Goal: Information Seeking & Learning: Learn about a topic

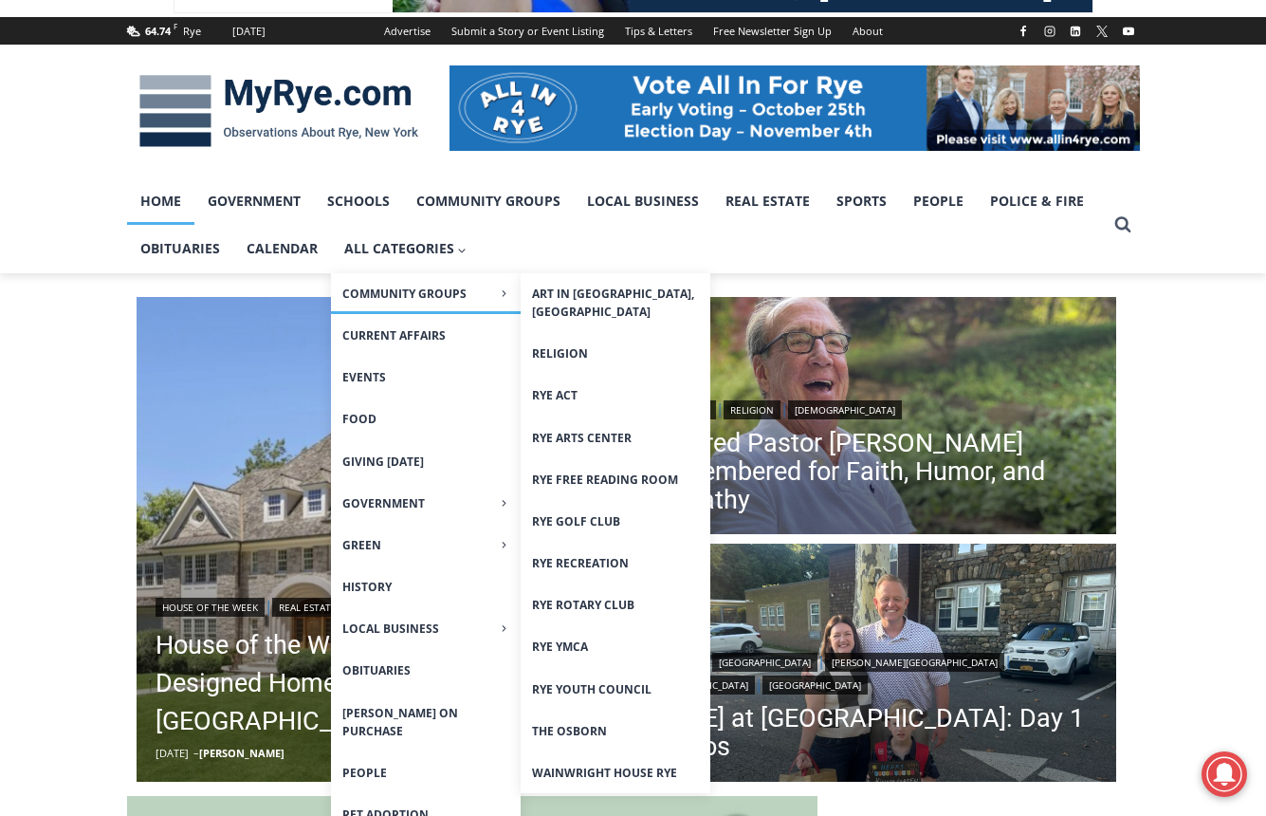
scroll to position [285, 0]
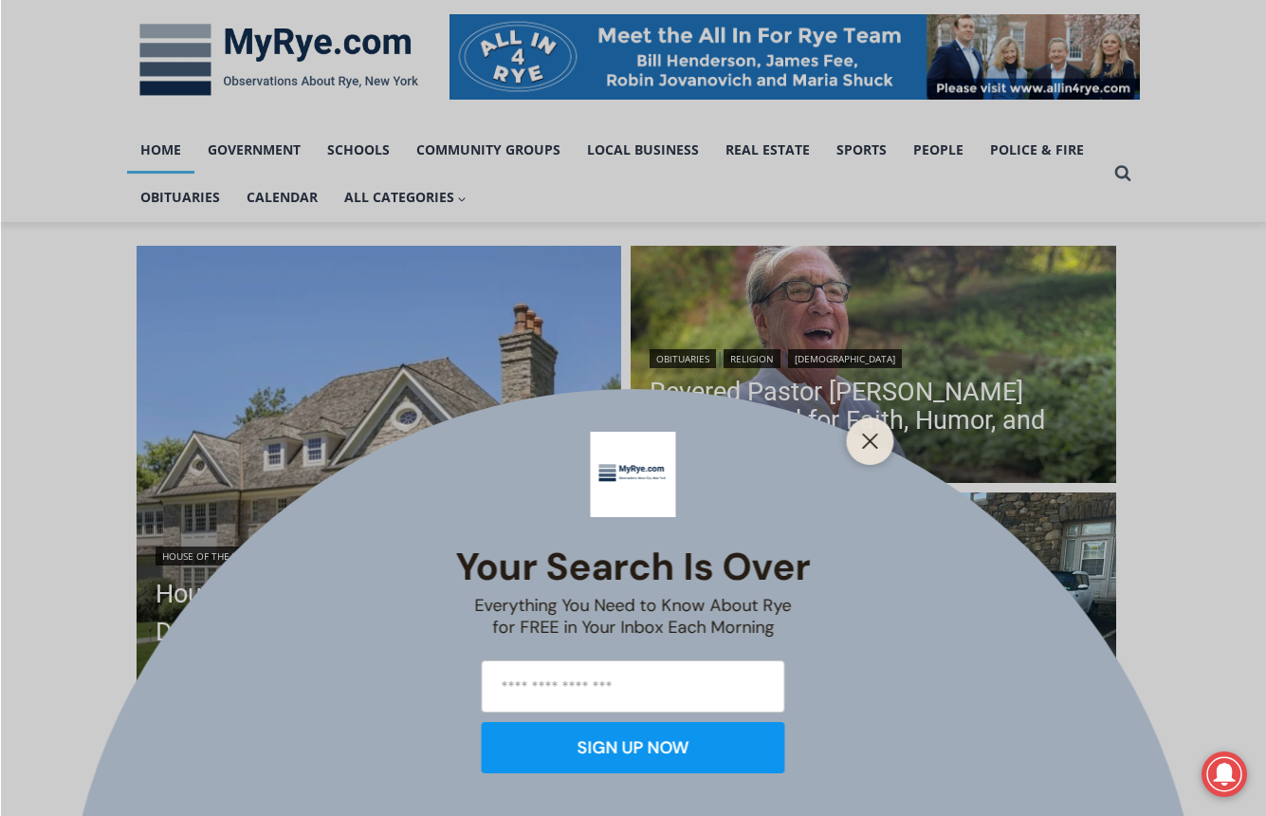
click at [878, 455] on div at bounding box center [870, 440] width 47 height 47
click at [867, 440] on icon "Close" at bounding box center [870, 441] width 17 height 17
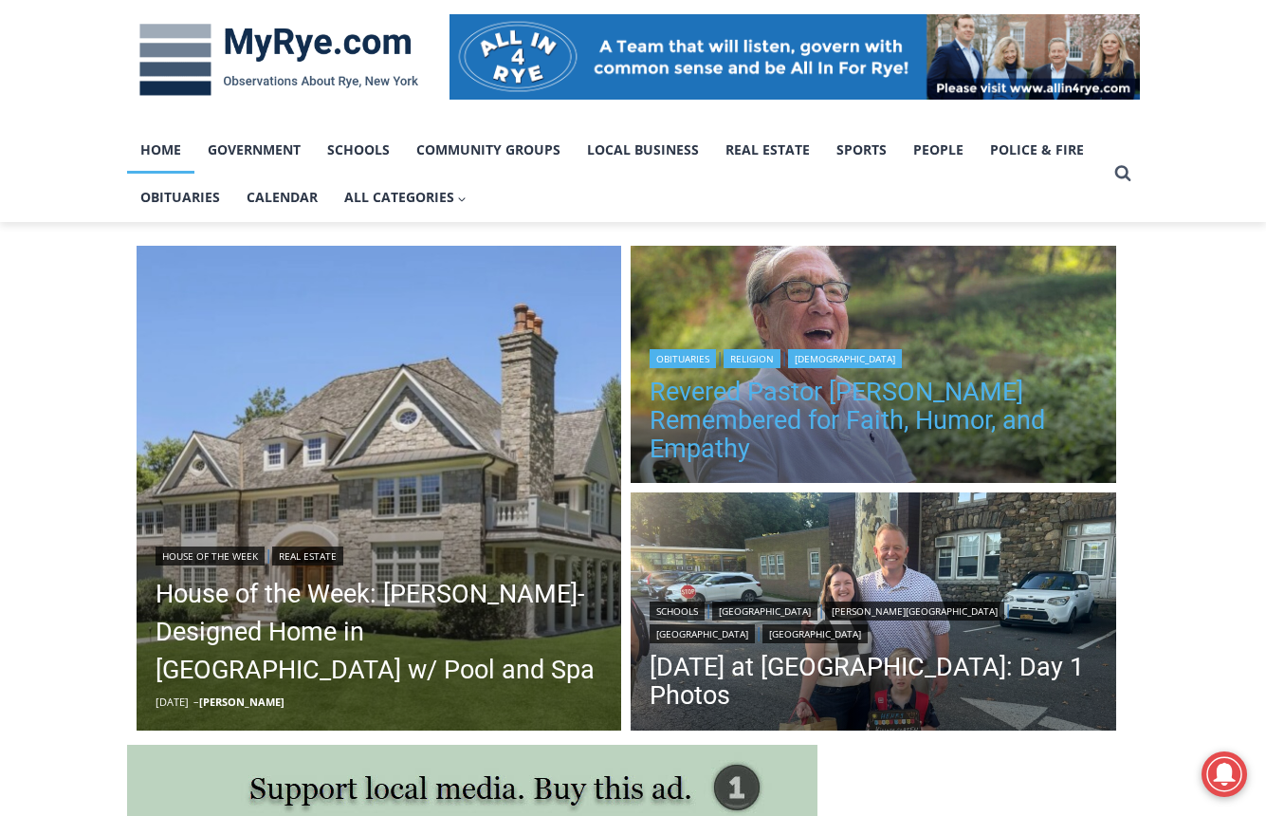
click at [764, 408] on link "Revered Pastor [PERSON_NAME] Remembered for Faith, Humor, and Empathy" at bounding box center [874, 420] width 448 height 85
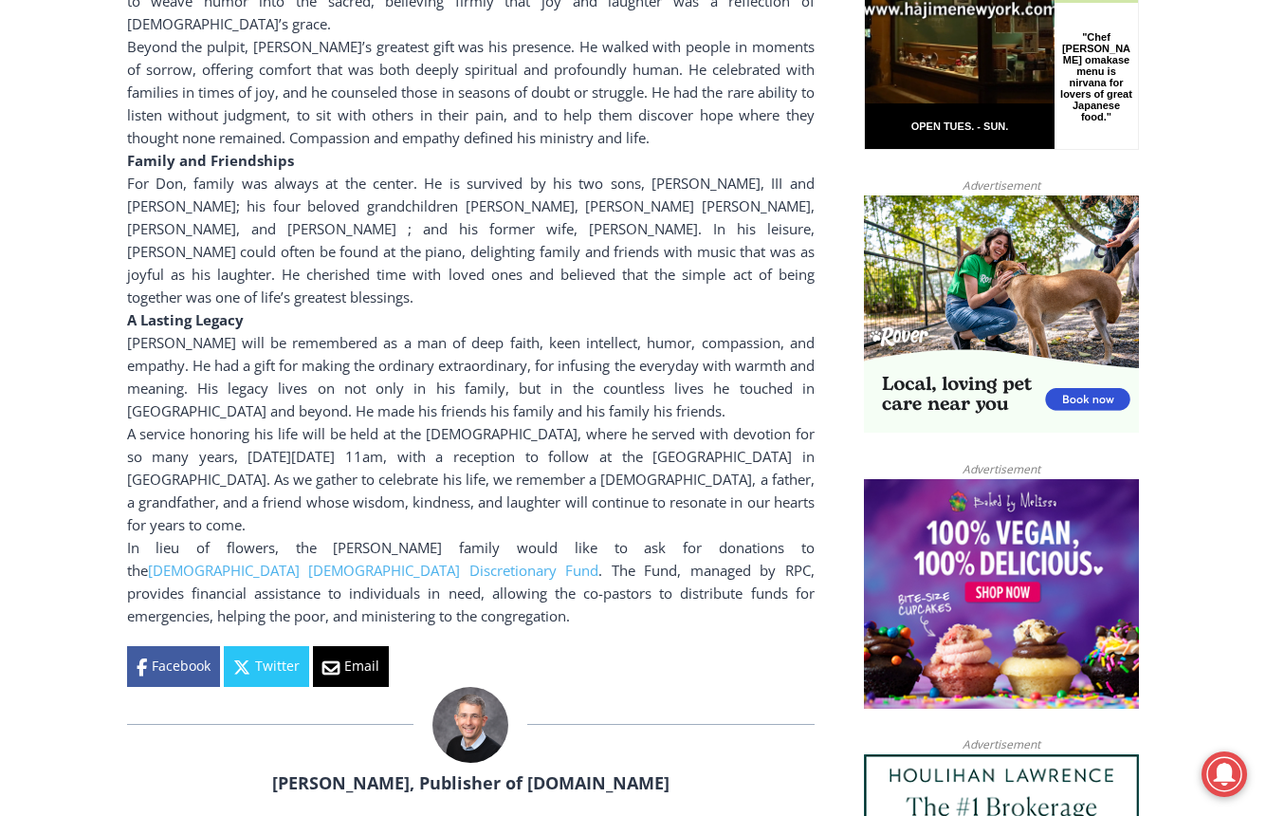
scroll to position [1423, 0]
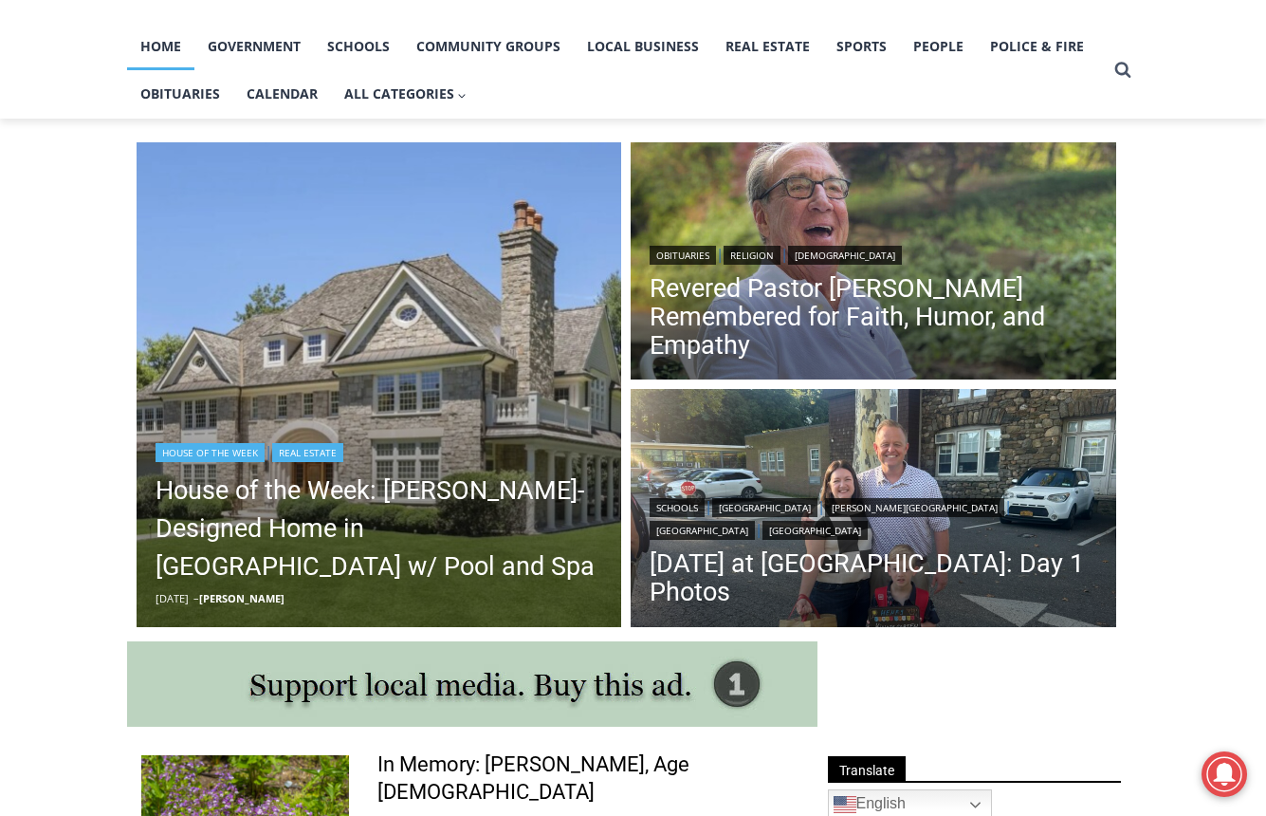
scroll to position [473, 0]
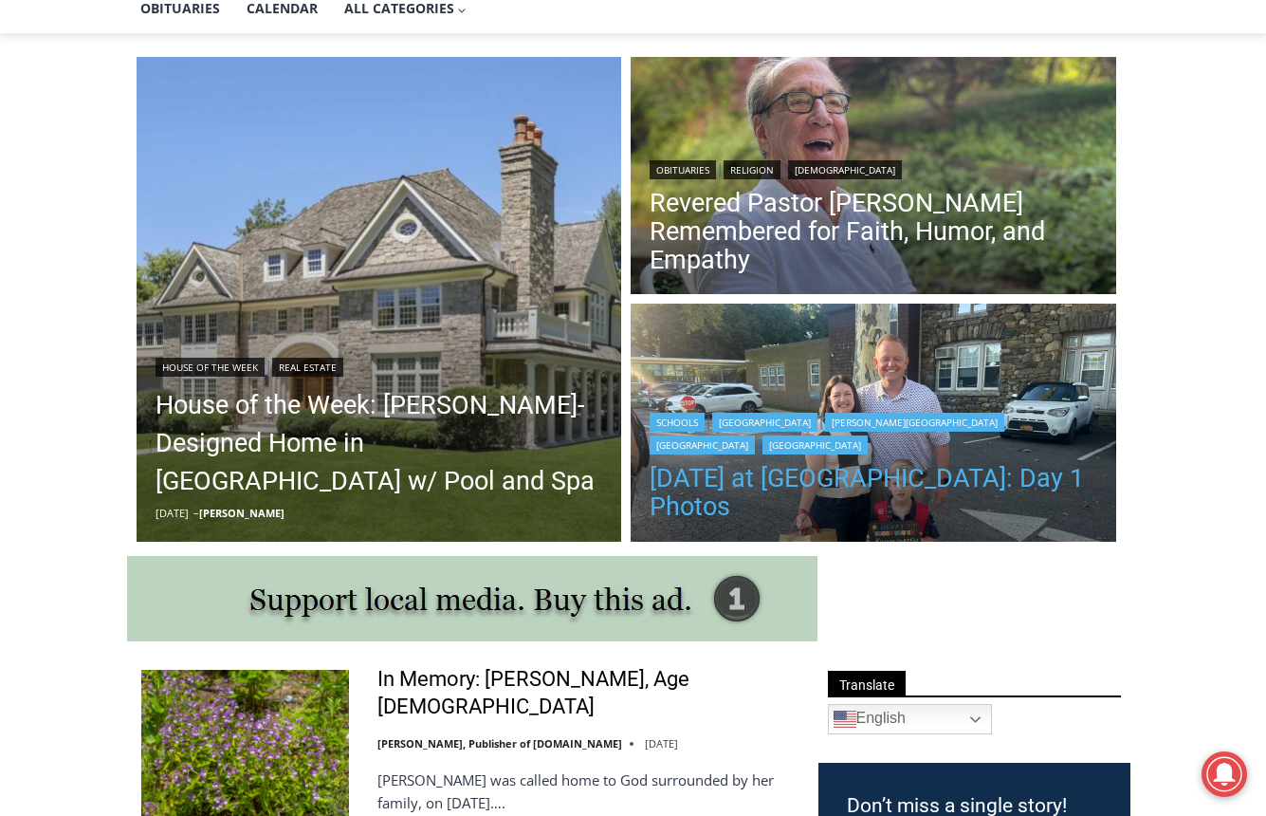
click at [921, 488] on link "[DATE] at [GEOGRAPHIC_DATA]: Day 1 Photos" at bounding box center [874, 492] width 448 height 57
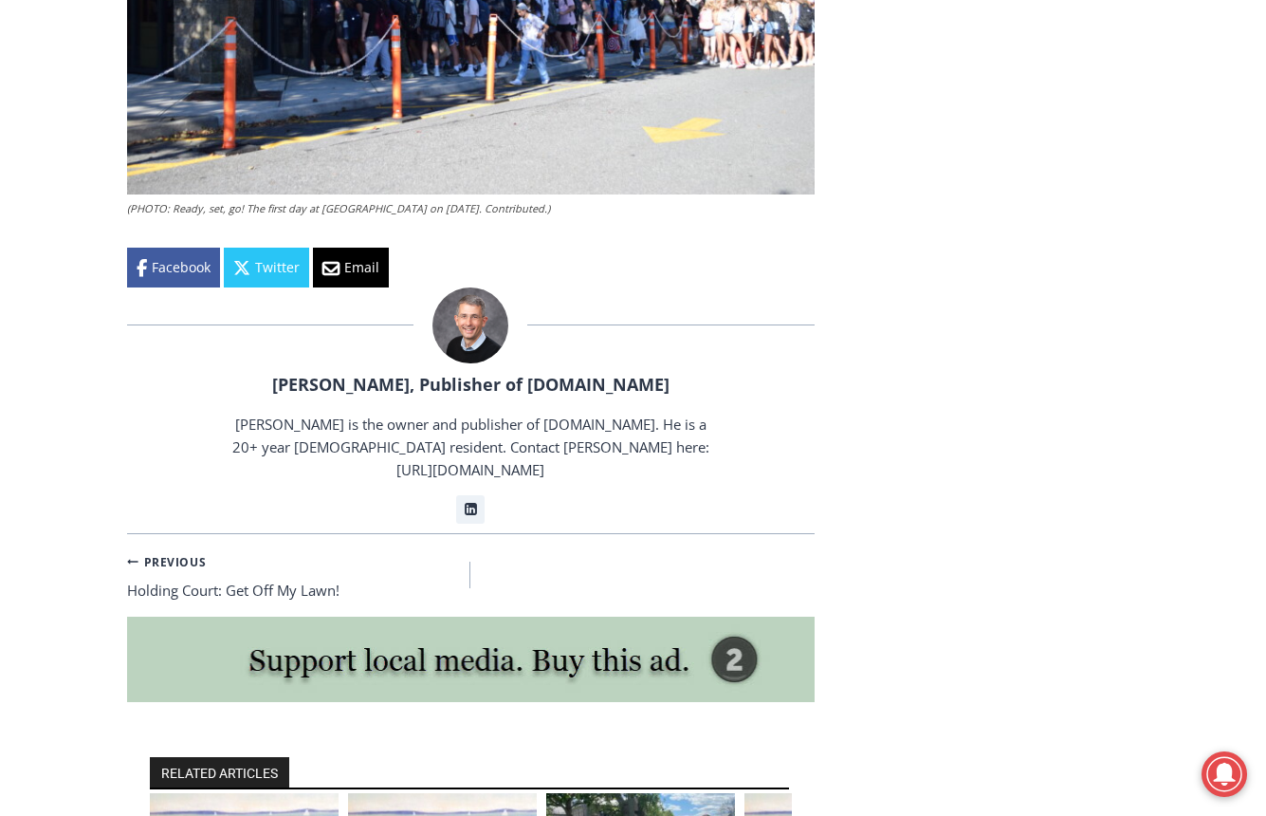
scroll to position [3984, 0]
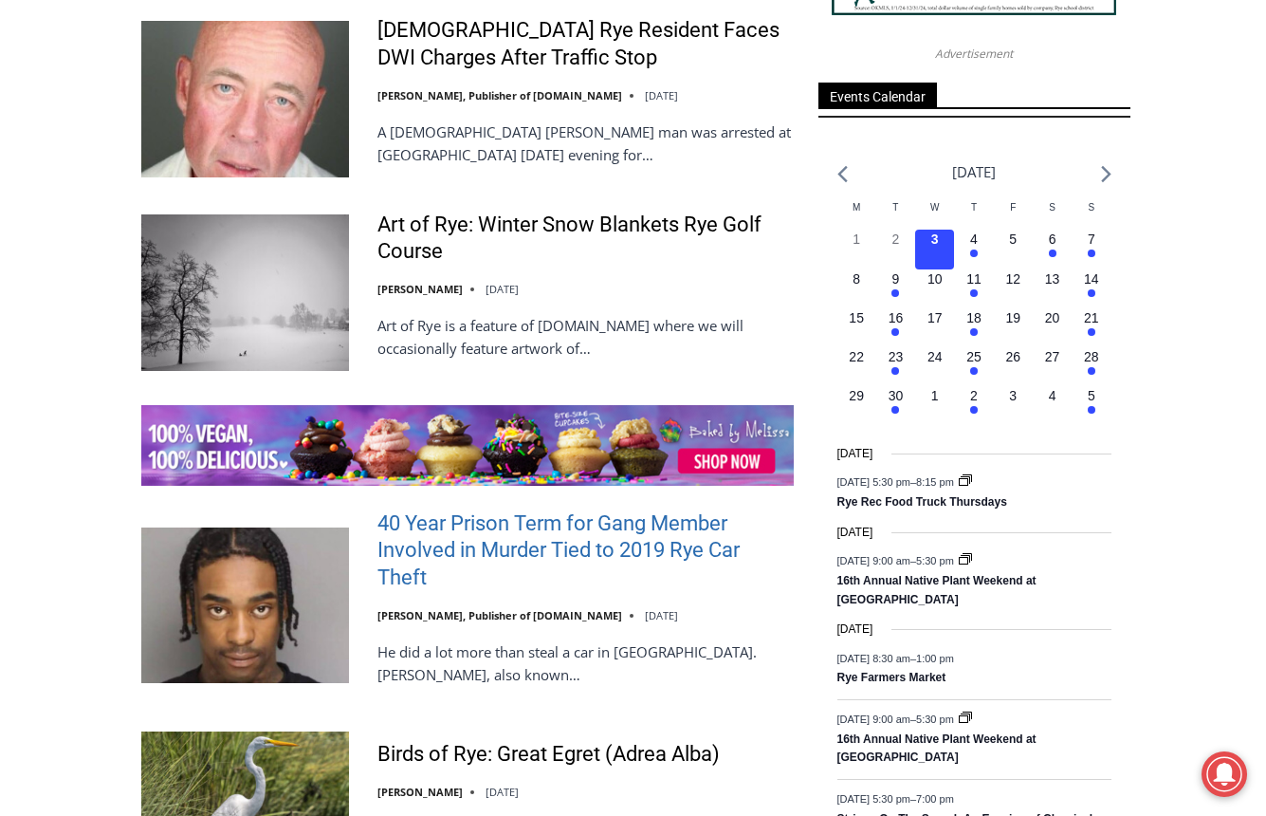
scroll to position [2830, 0]
